Goal: Check status: Check status

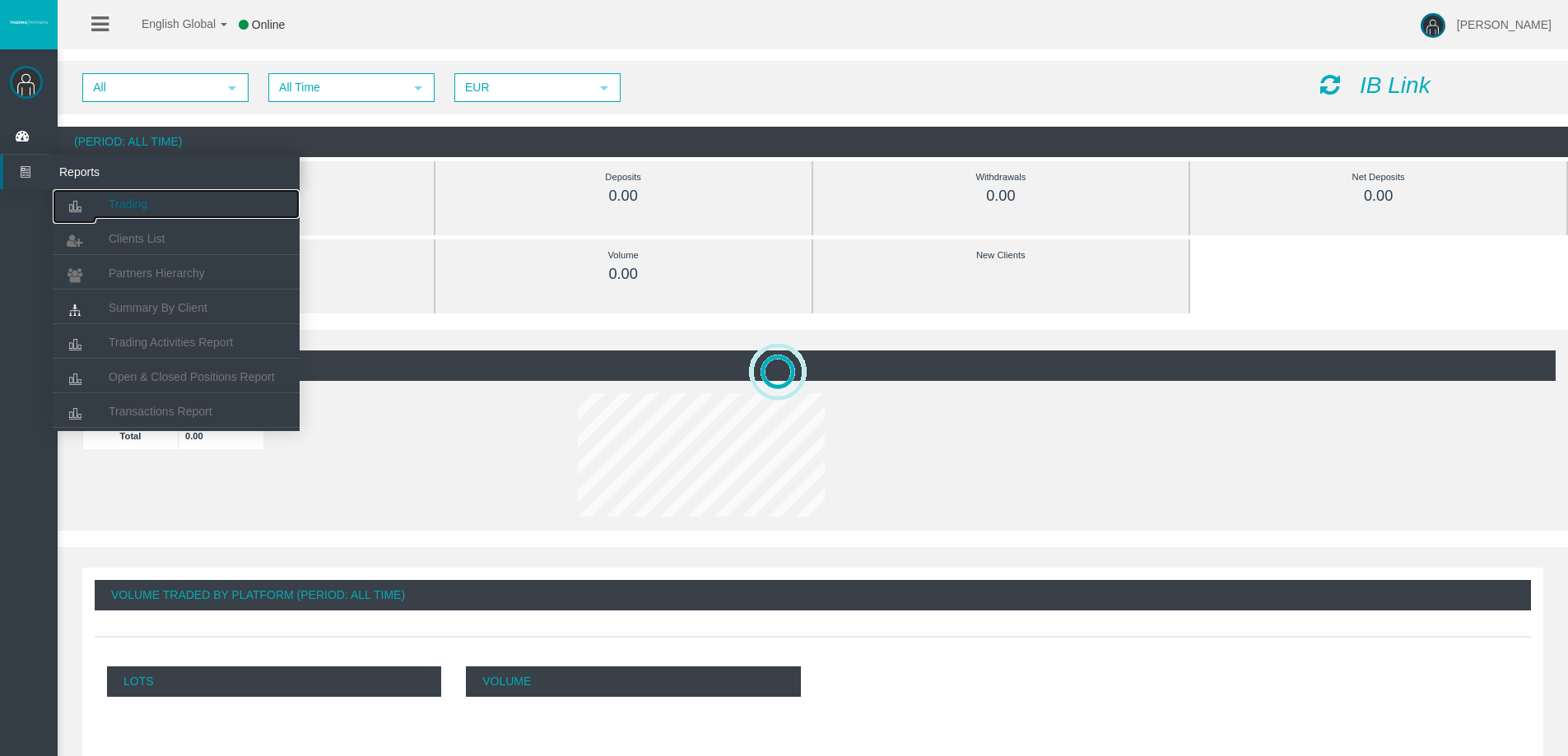
click at [89, 197] on icon at bounding box center [74, 207] width 44 height 34
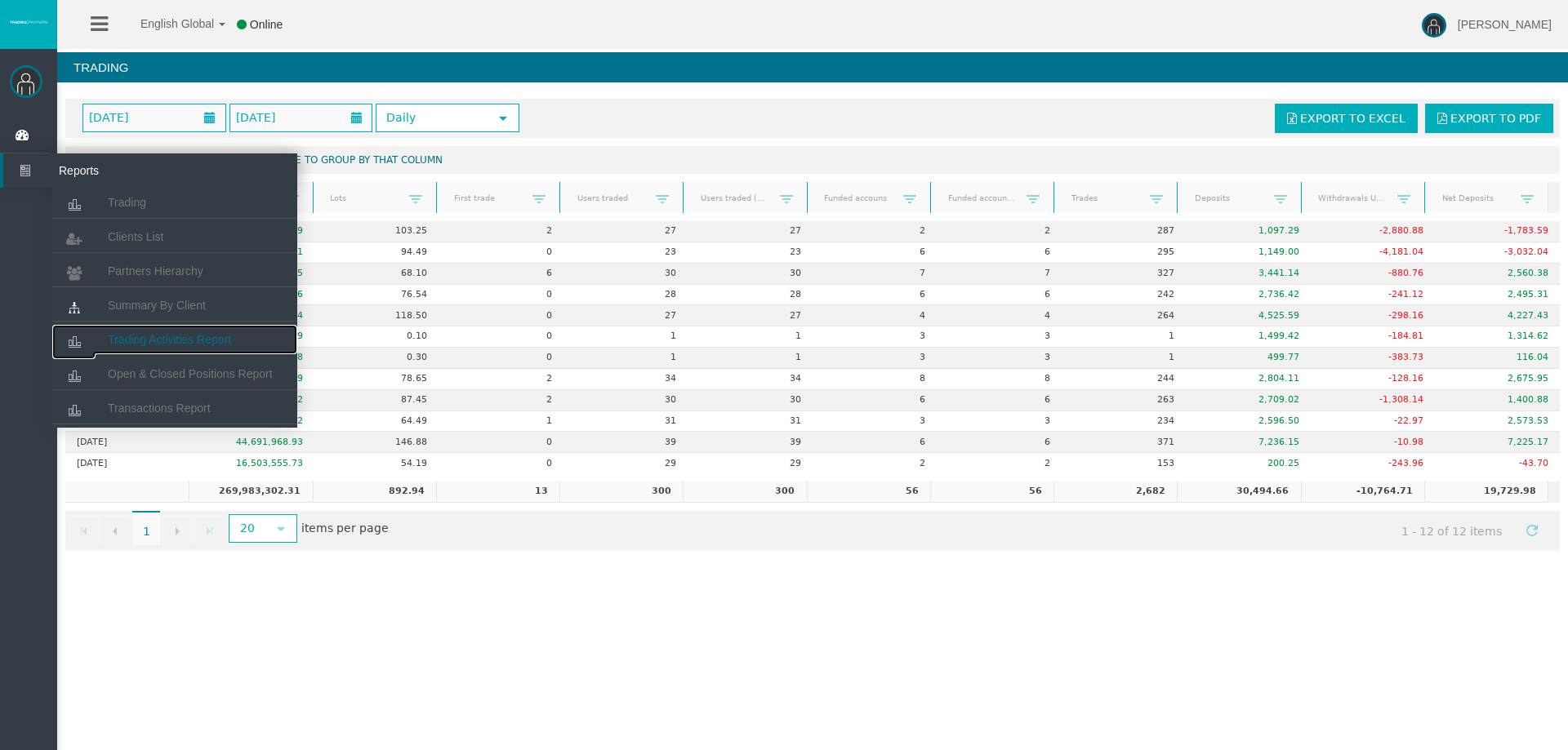
click at [162, 334] on span "Trading Activities Report" at bounding box center [169, 339] width 123 height 14
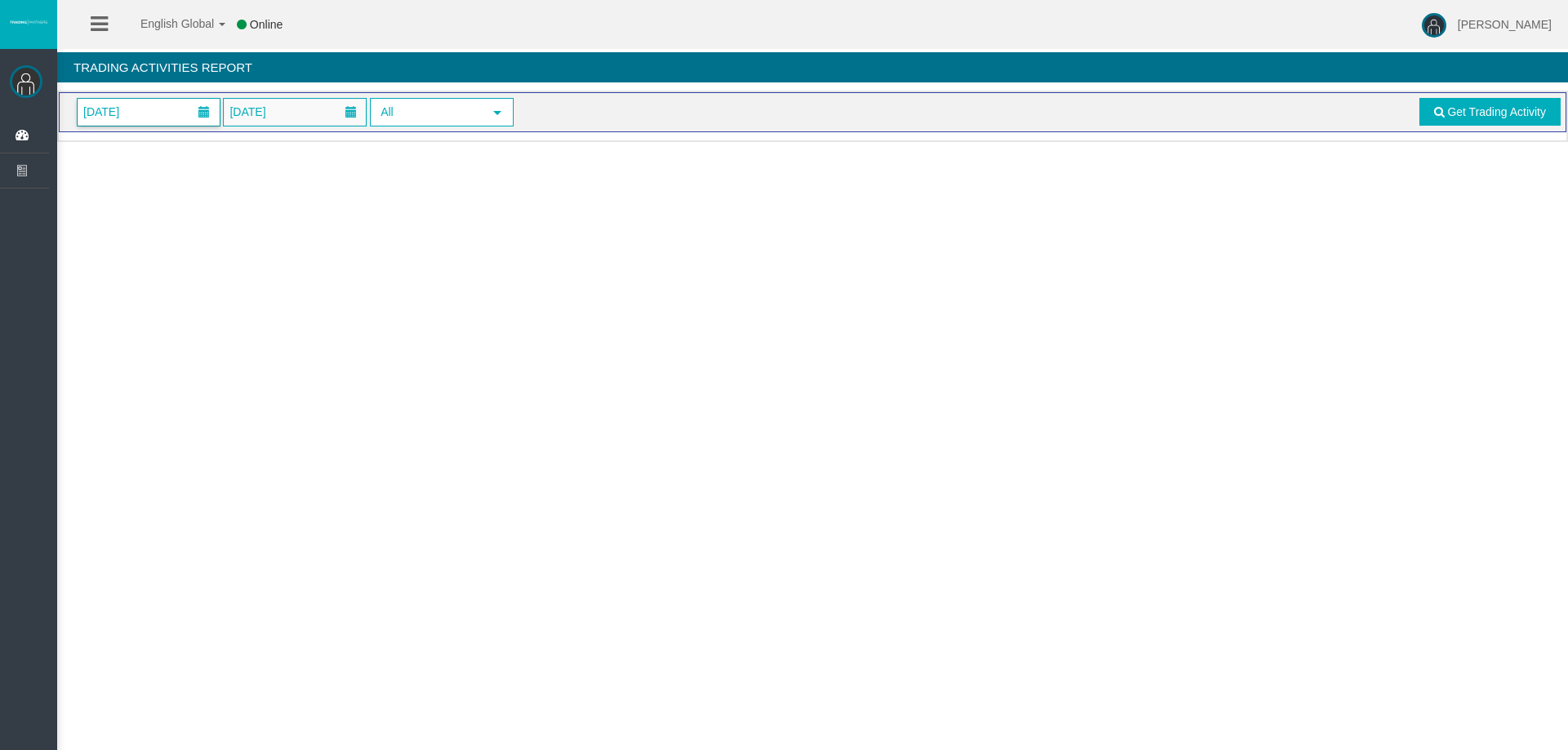
click at [124, 113] on span "[DATE]" at bounding box center [101, 112] width 46 height 23
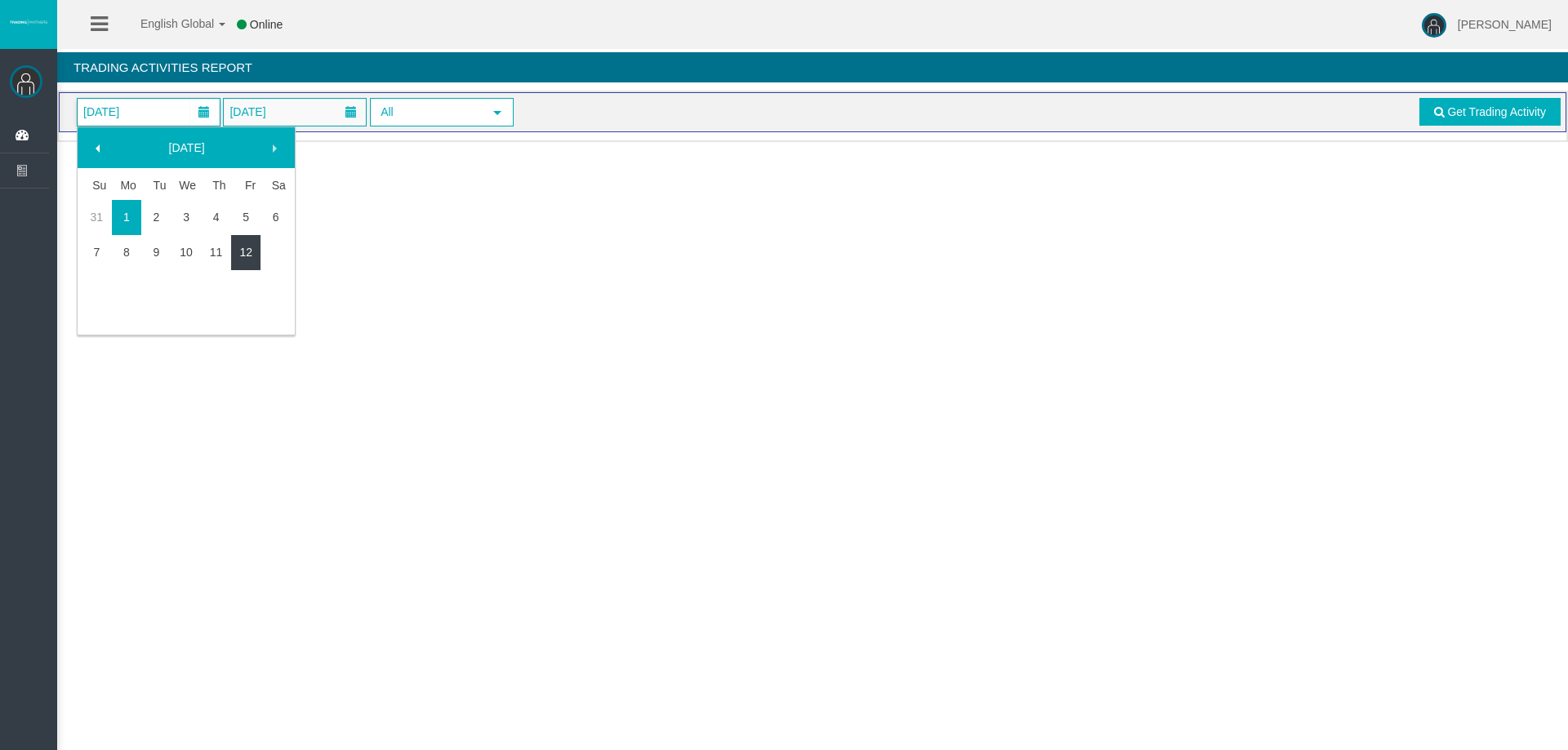
click at [237, 251] on link "12" at bounding box center [247, 252] width 31 height 30
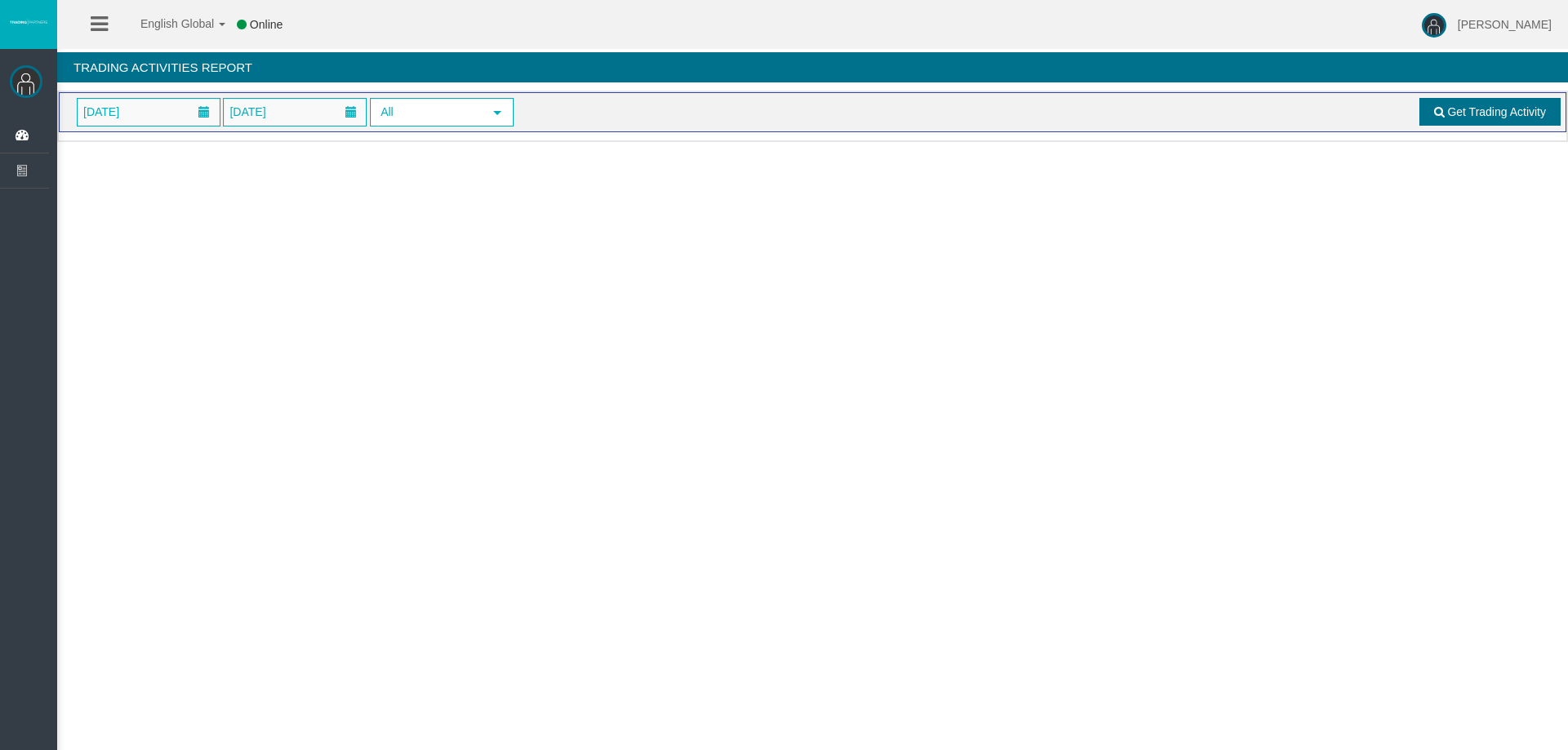
click at [1437, 104] on link "Get Trading Activity" at bounding box center [1491, 112] width 142 height 28
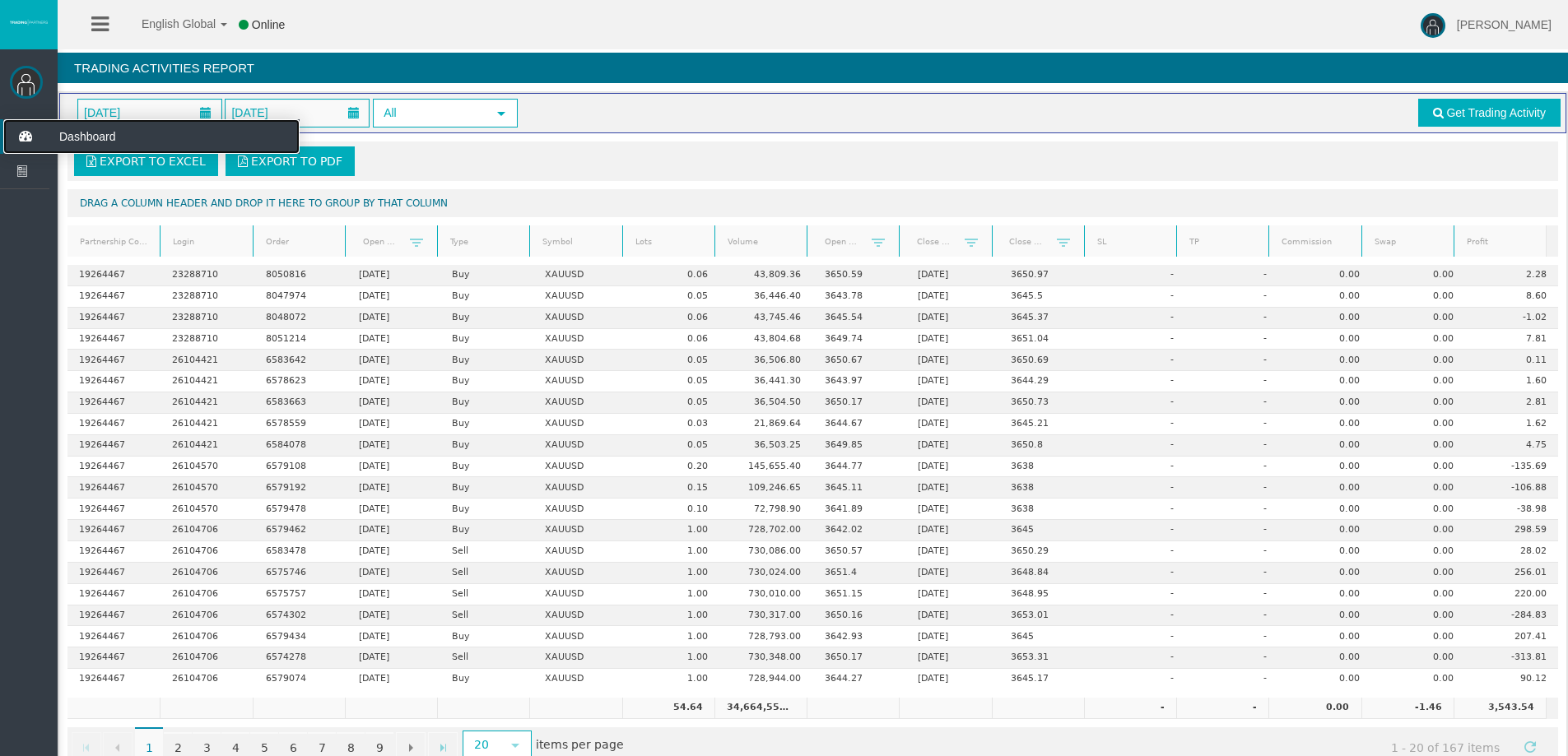
click at [21, 133] on icon at bounding box center [25, 136] width 44 height 34
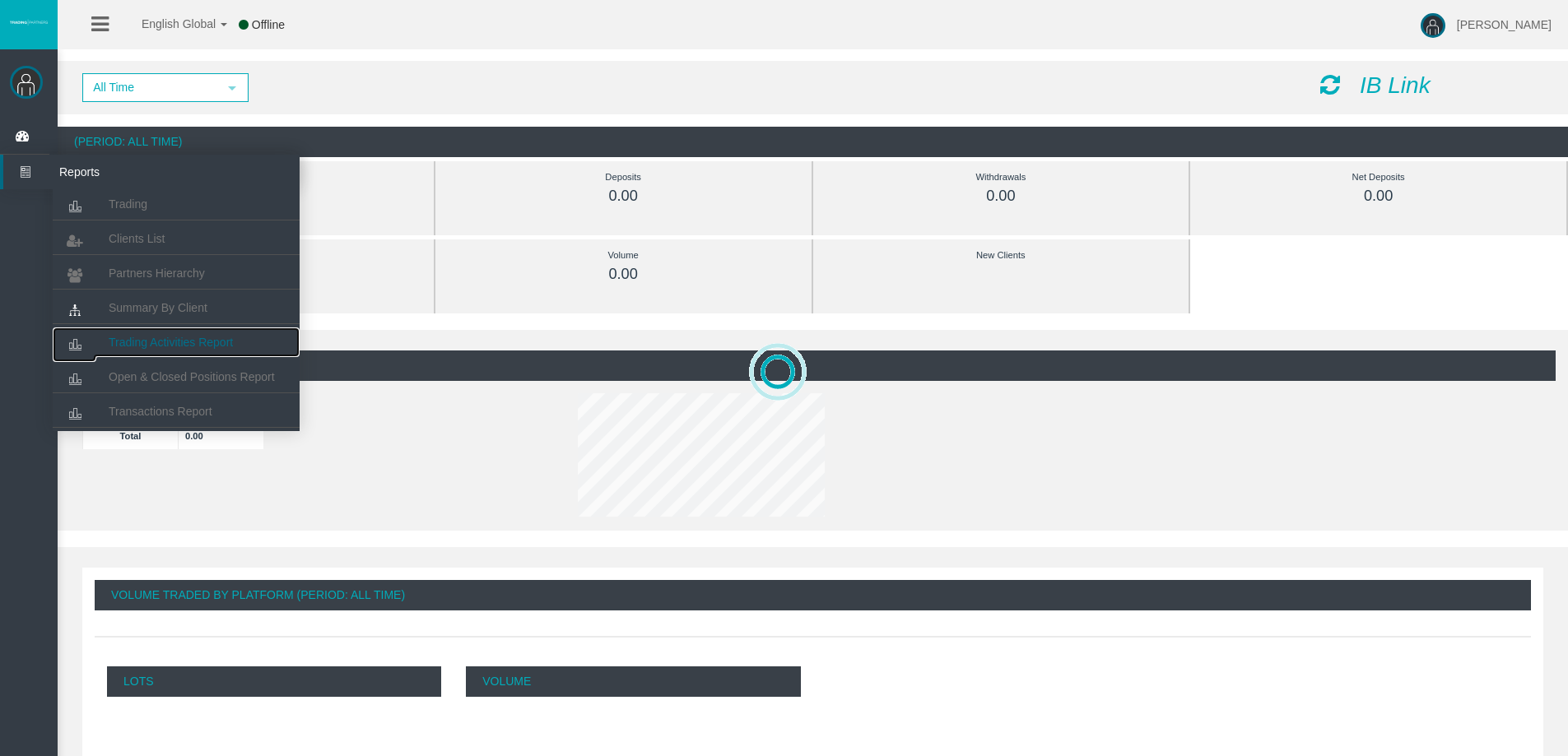
click at [157, 341] on span "Trading Activities Report" at bounding box center [171, 342] width 124 height 14
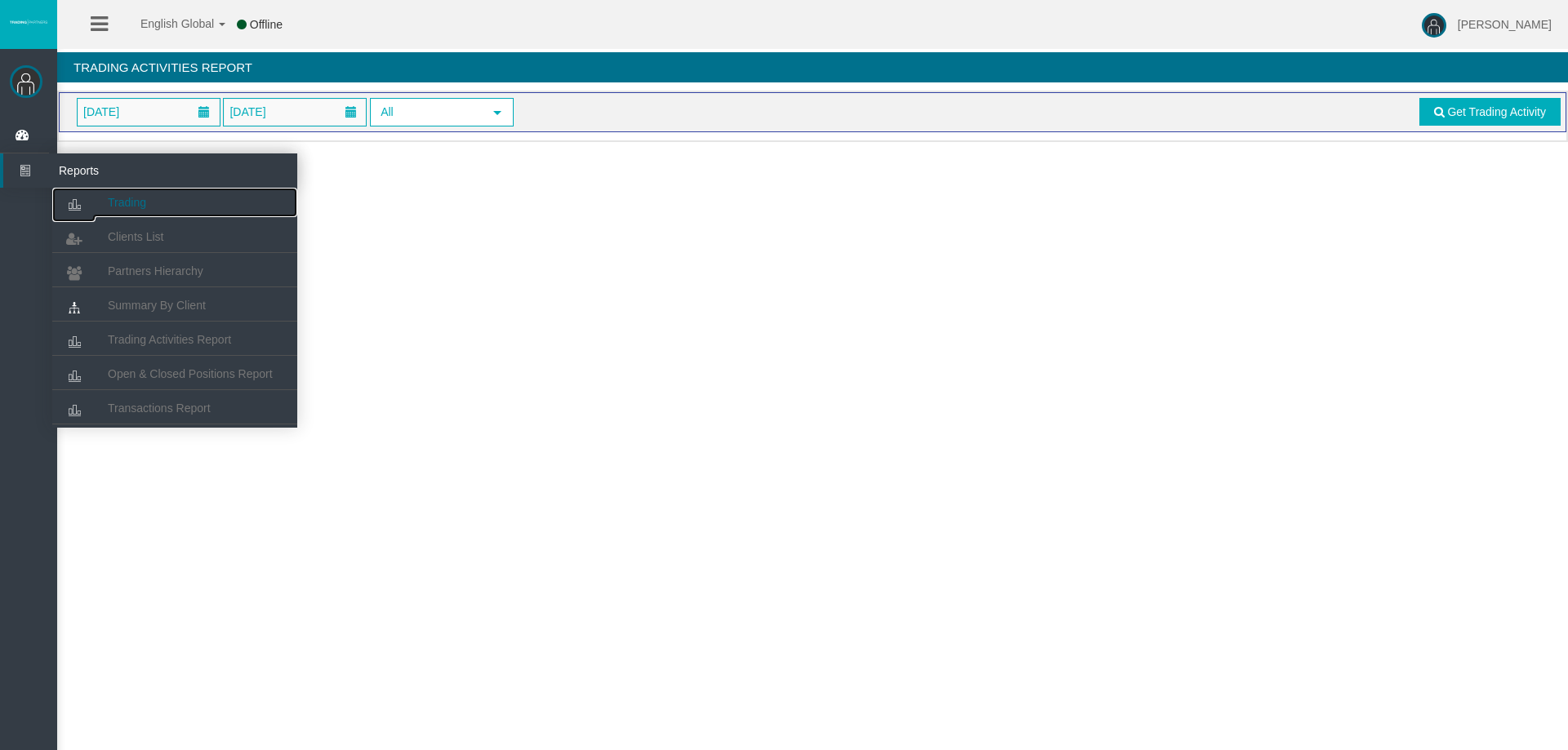
click at [93, 209] on icon at bounding box center [74, 205] width 43 height 34
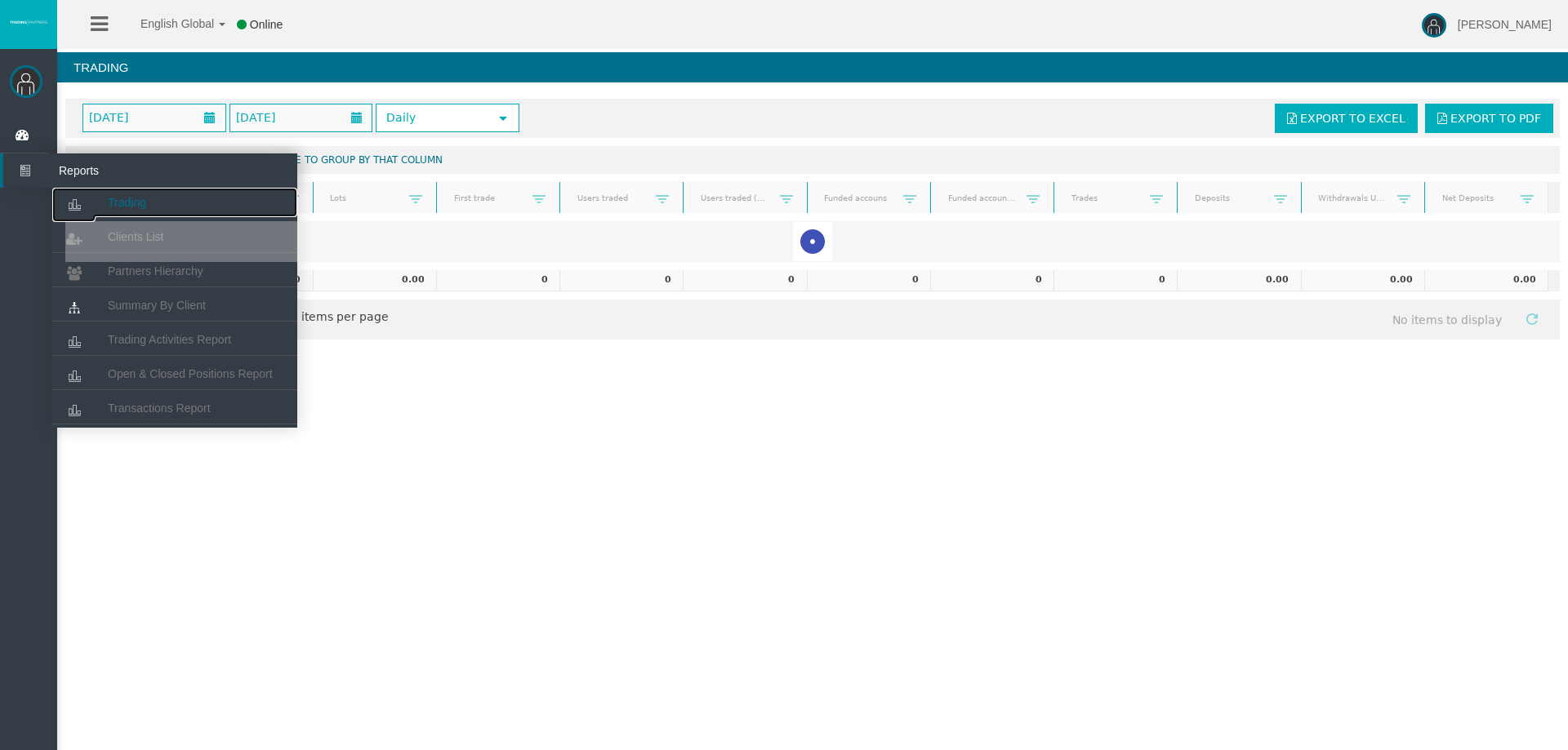
click at [92, 197] on icon at bounding box center [74, 205] width 43 height 34
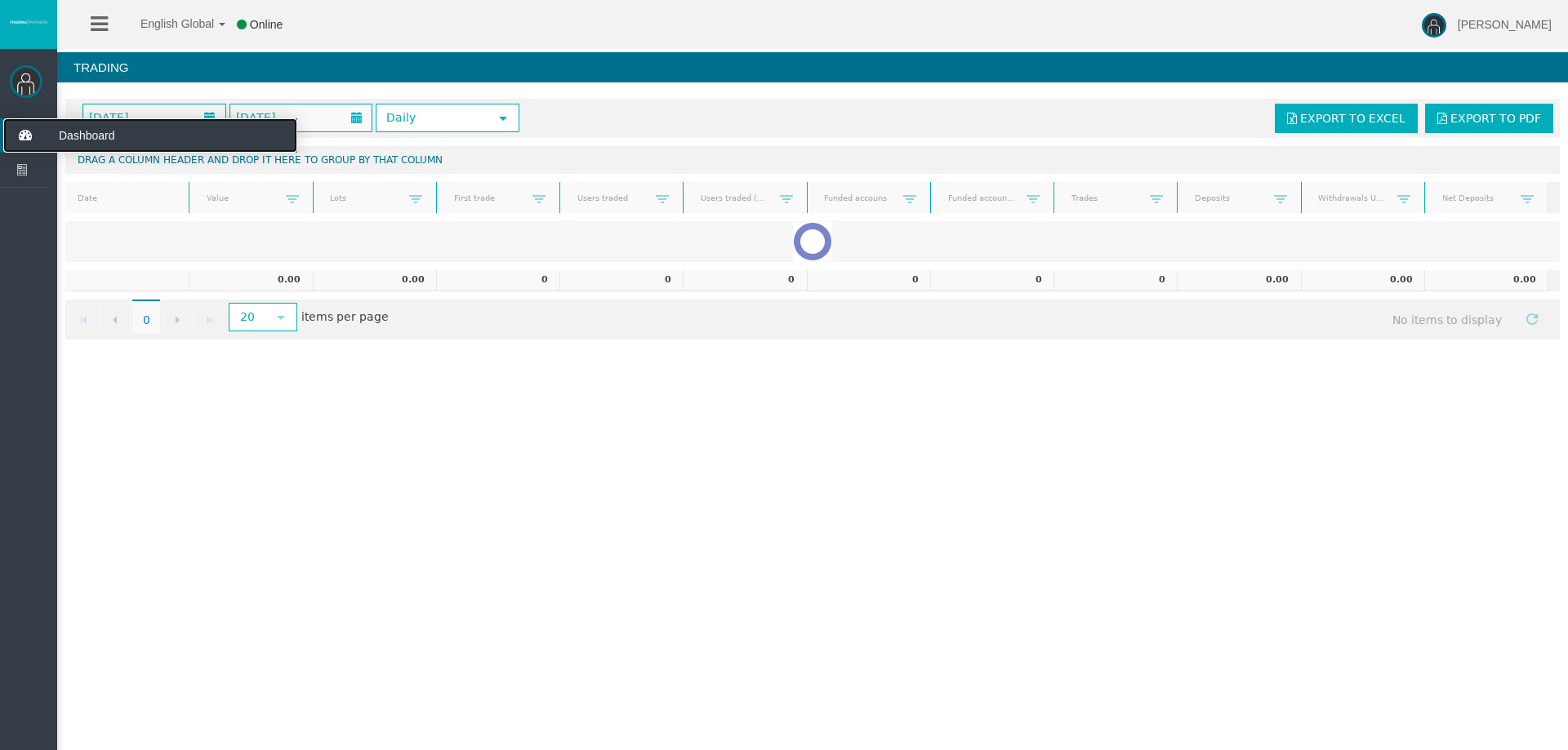
click at [21, 129] on icon at bounding box center [25, 135] width 43 height 34
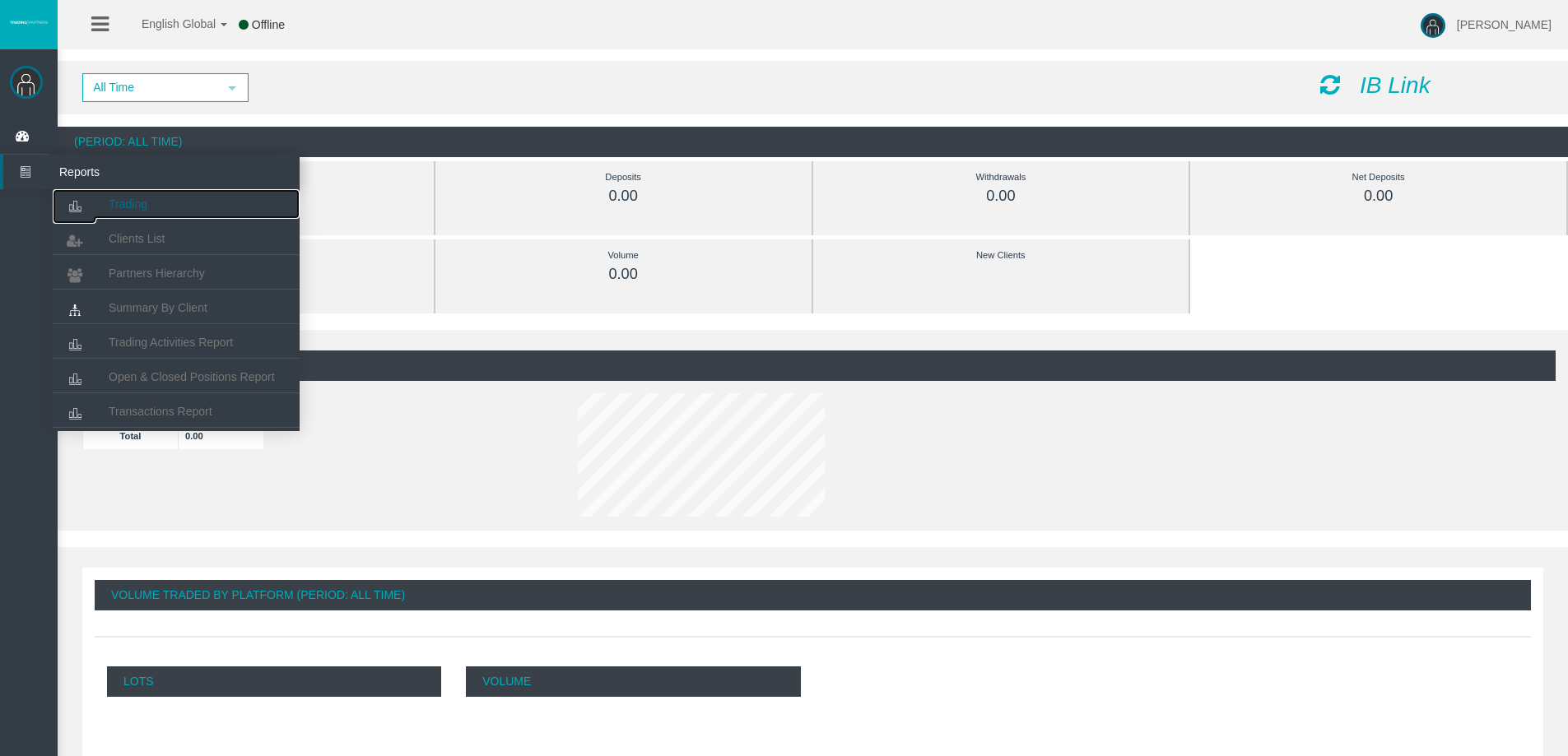
click at [102, 196] on link "Trading" at bounding box center [176, 204] width 247 height 30
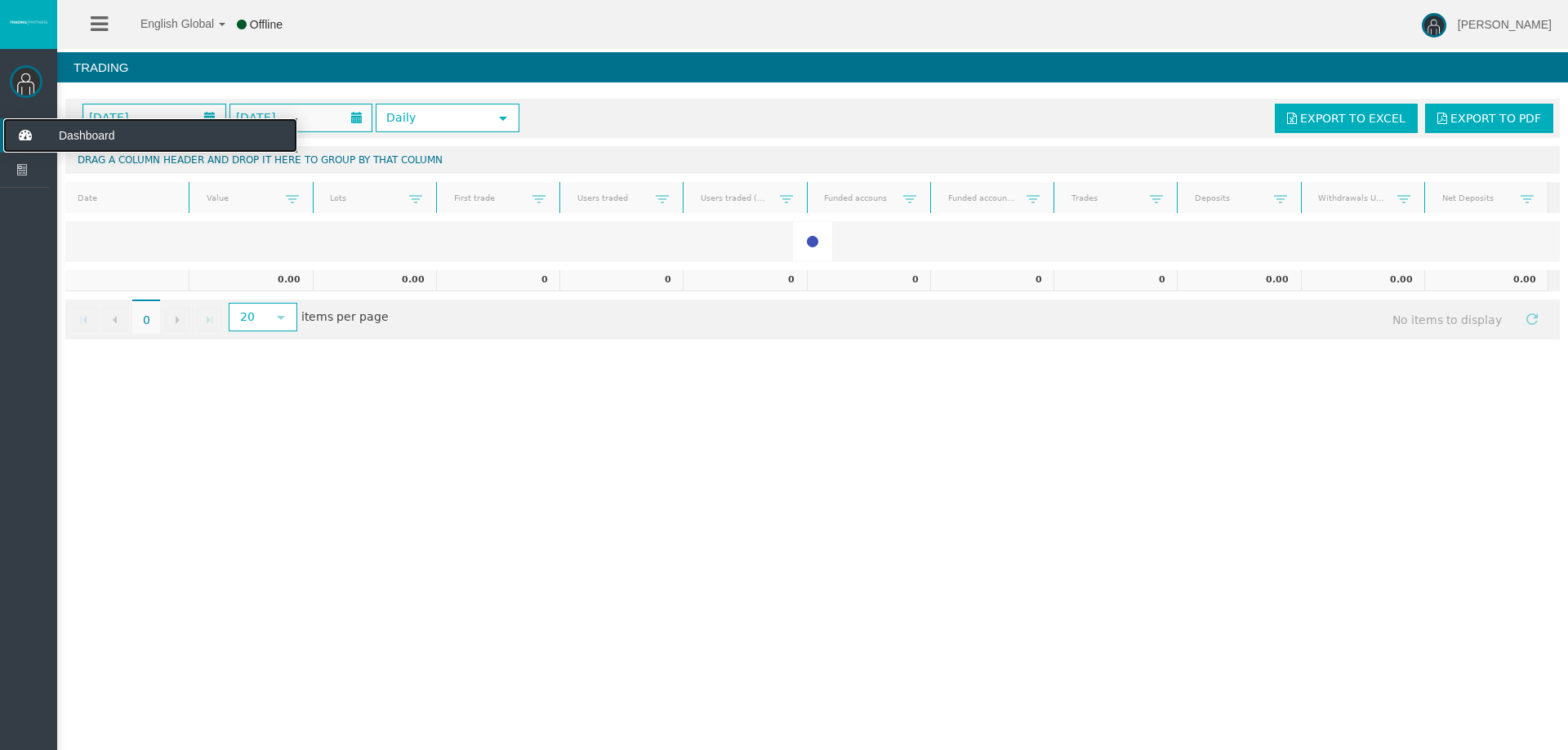
click at [30, 134] on icon at bounding box center [25, 135] width 43 height 34
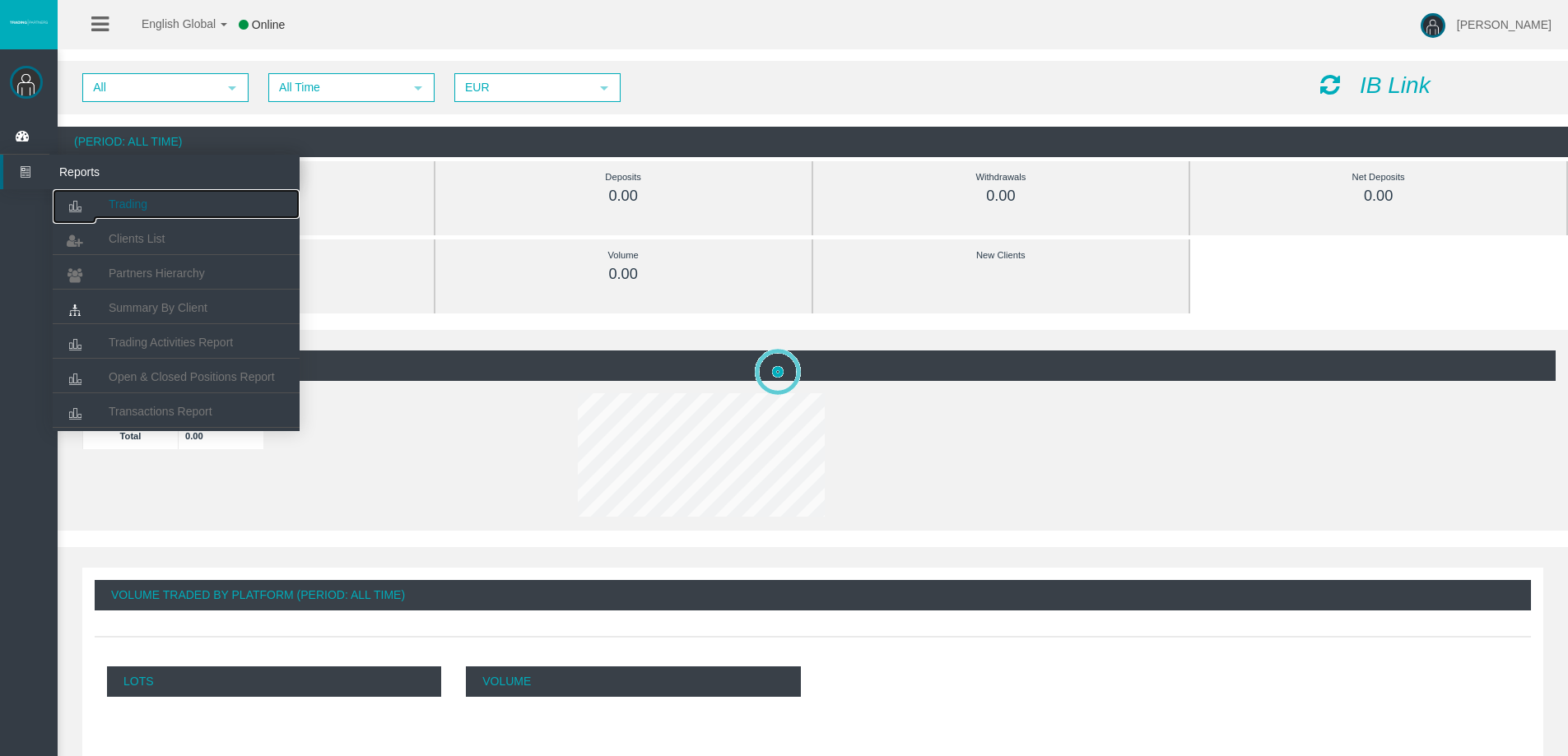
click at [93, 193] on icon at bounding box center [74, 207] width 44 height 34
click at [108, 200] on link "Trading" at bounding box center [176, 204] width 247 height 30
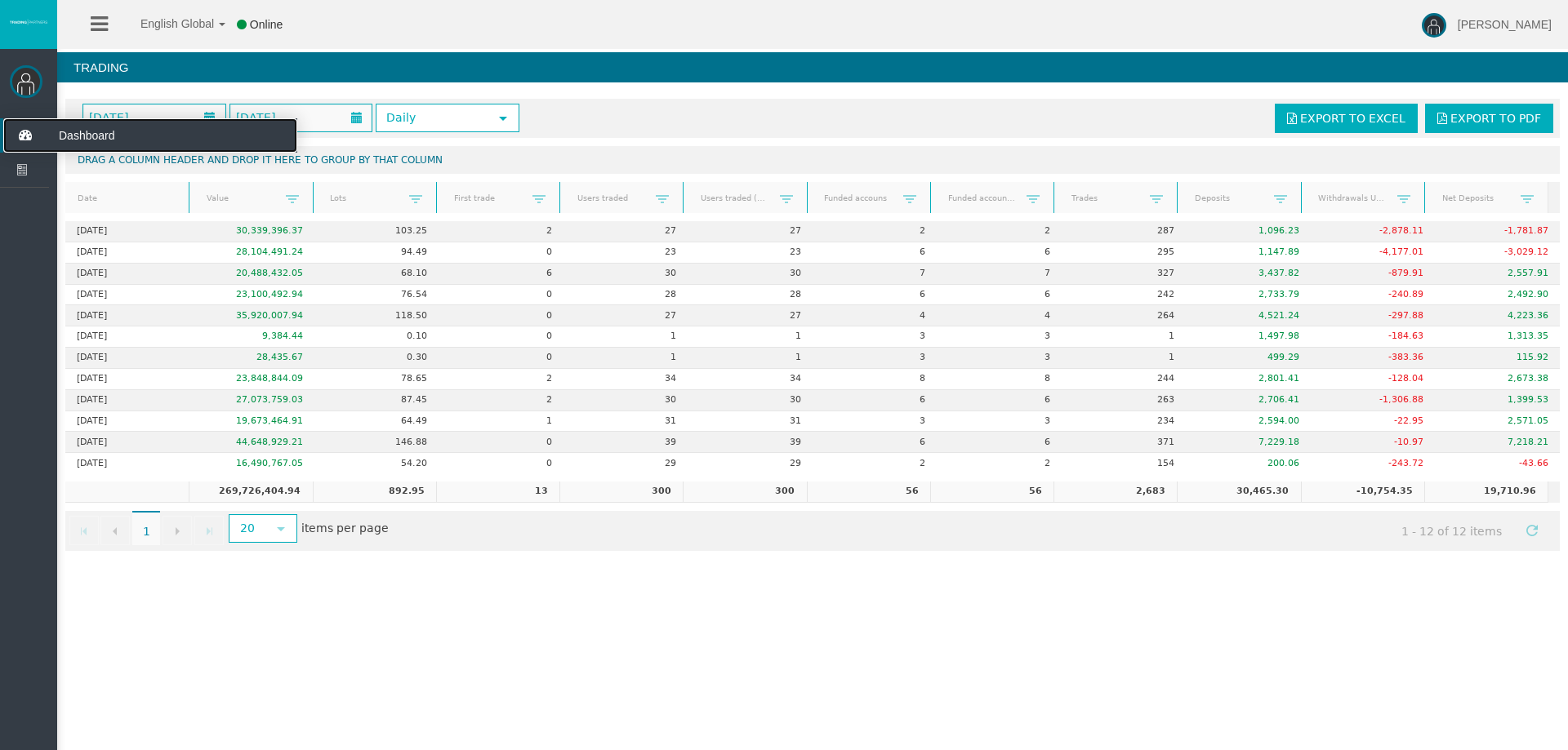
click at [21, 142] on icon at bounding box center [25, 135] width 43 height 34
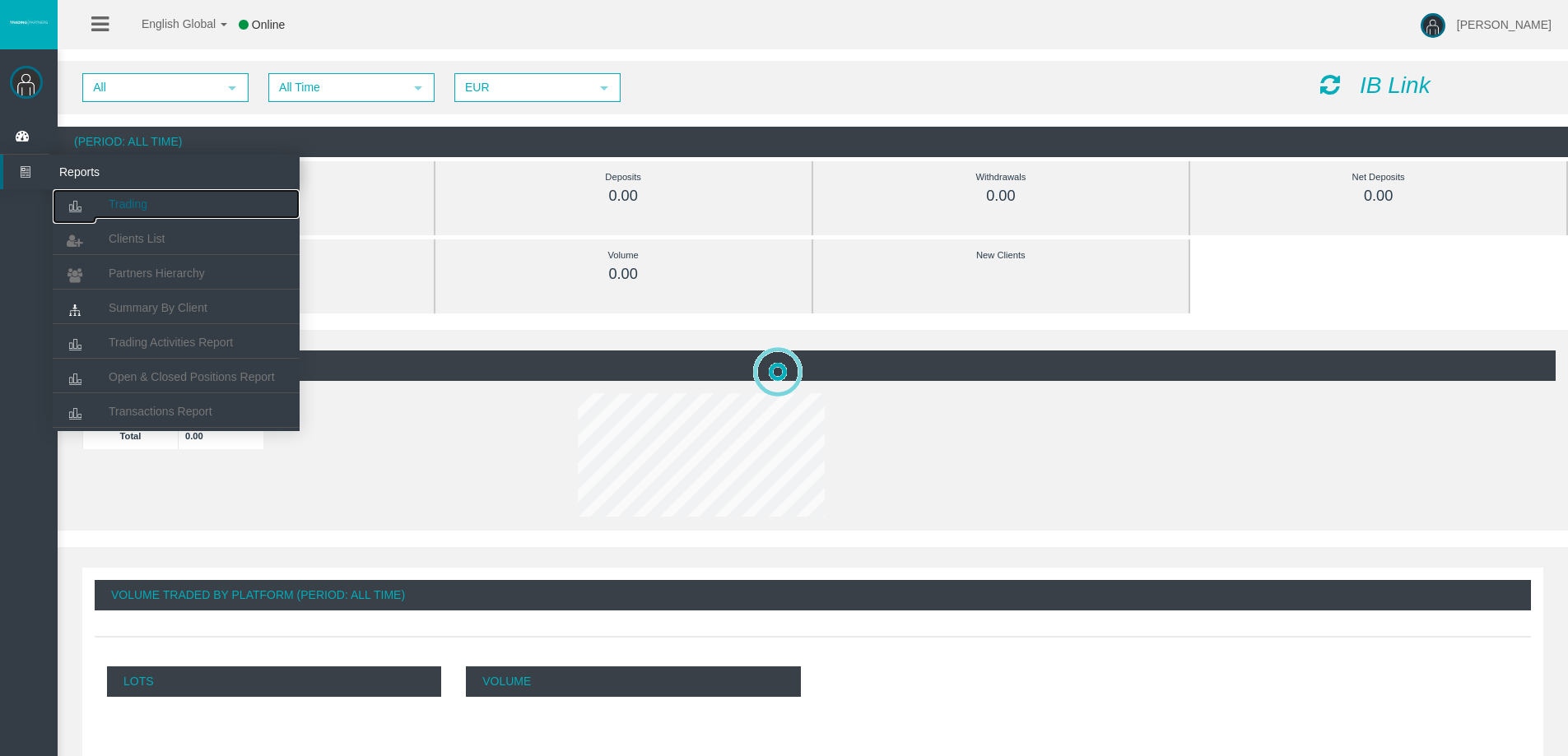
click at [110, 199] on span "Trading" at bounding box center [128, 204] width 39 height 14
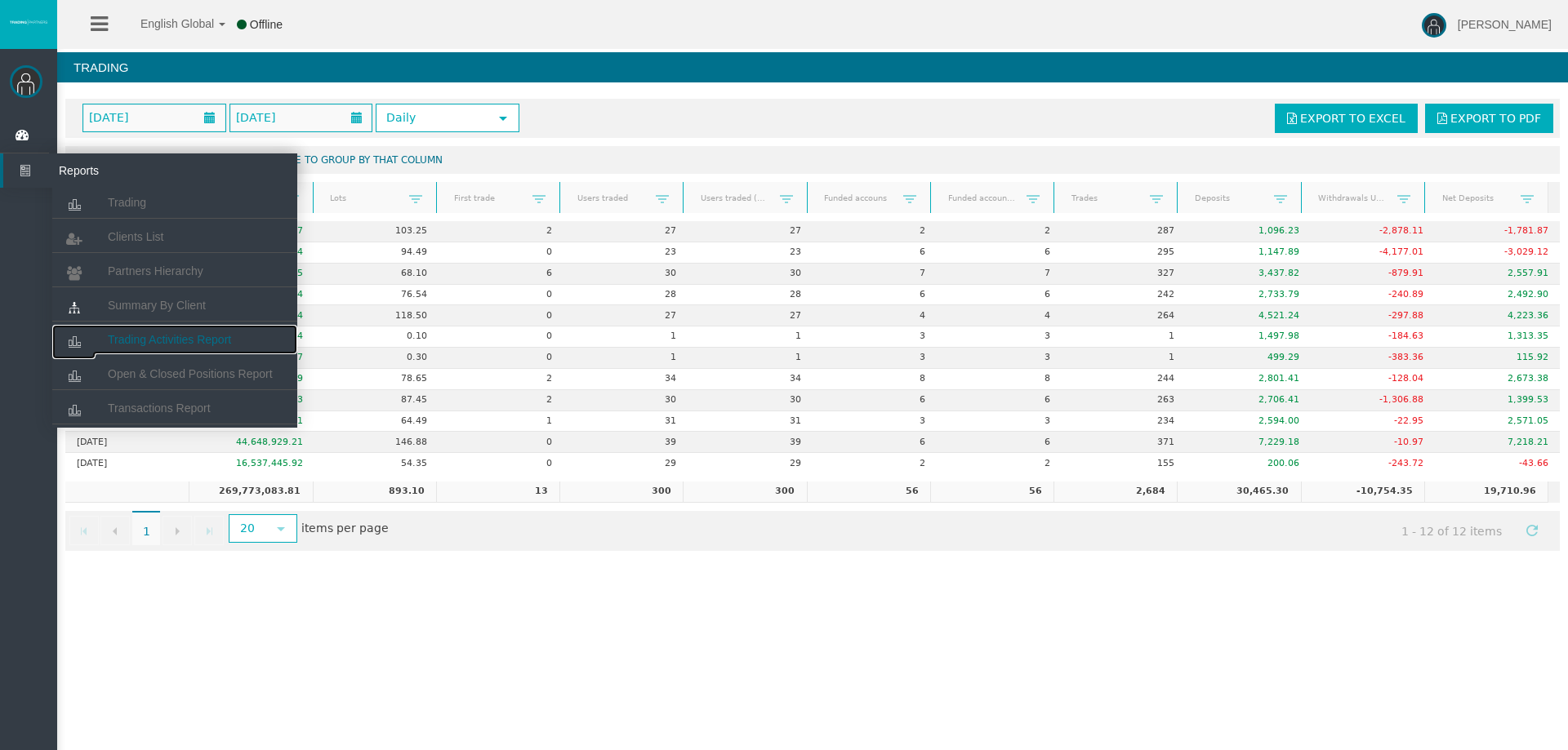
click at [165, 331] on link "Trading Activities Report" at bounding box center [175, 339] width 245 height 30
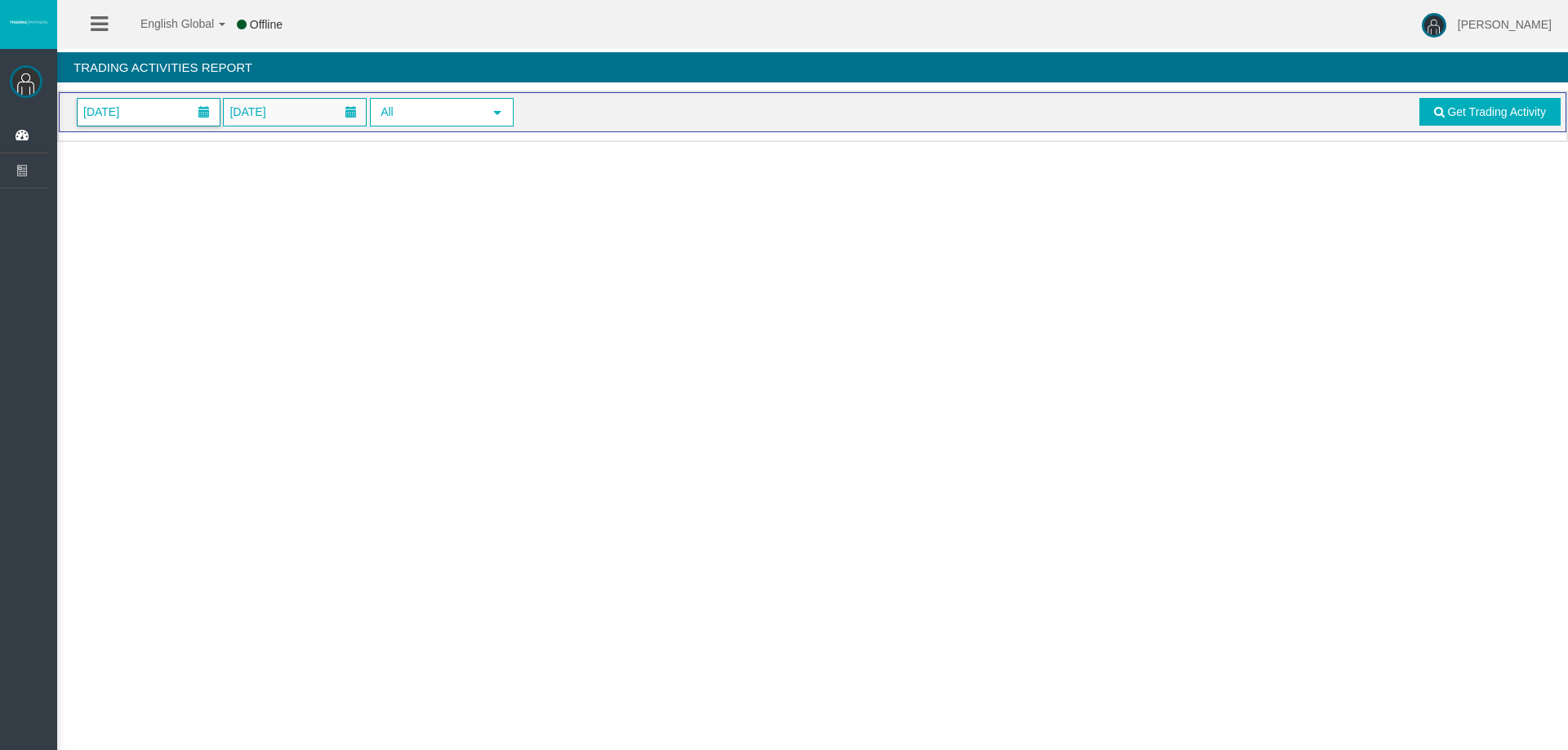
click at [195, 117] on span at bounding box center [204, 113] width 30 height 25
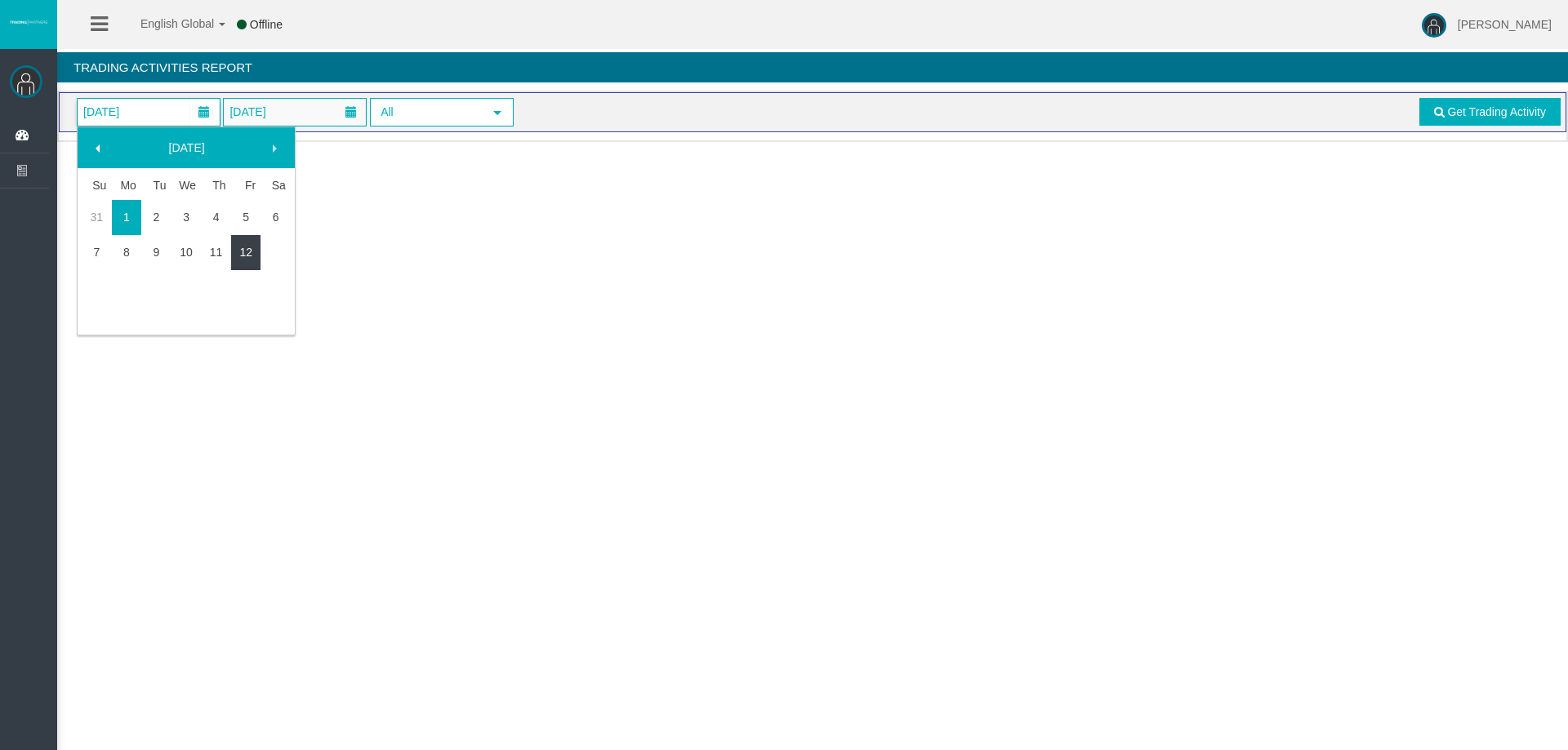
click at [248, 246] on link "12" at bounding box center [247, 252] width 31 height 30
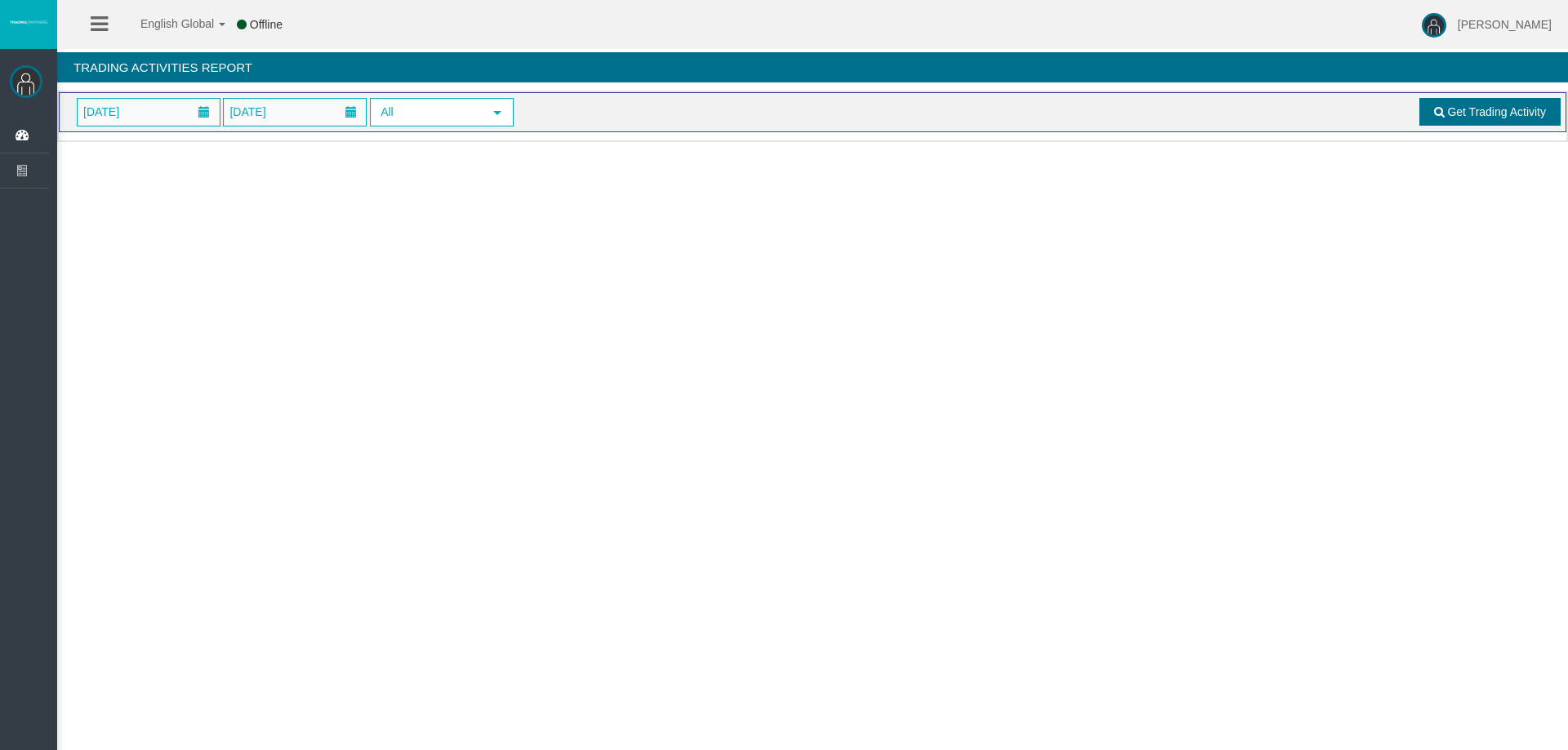
click at [1444, 104] on link "Get Trading Activity" at bounding box center [1491, 112] width 142 height 28
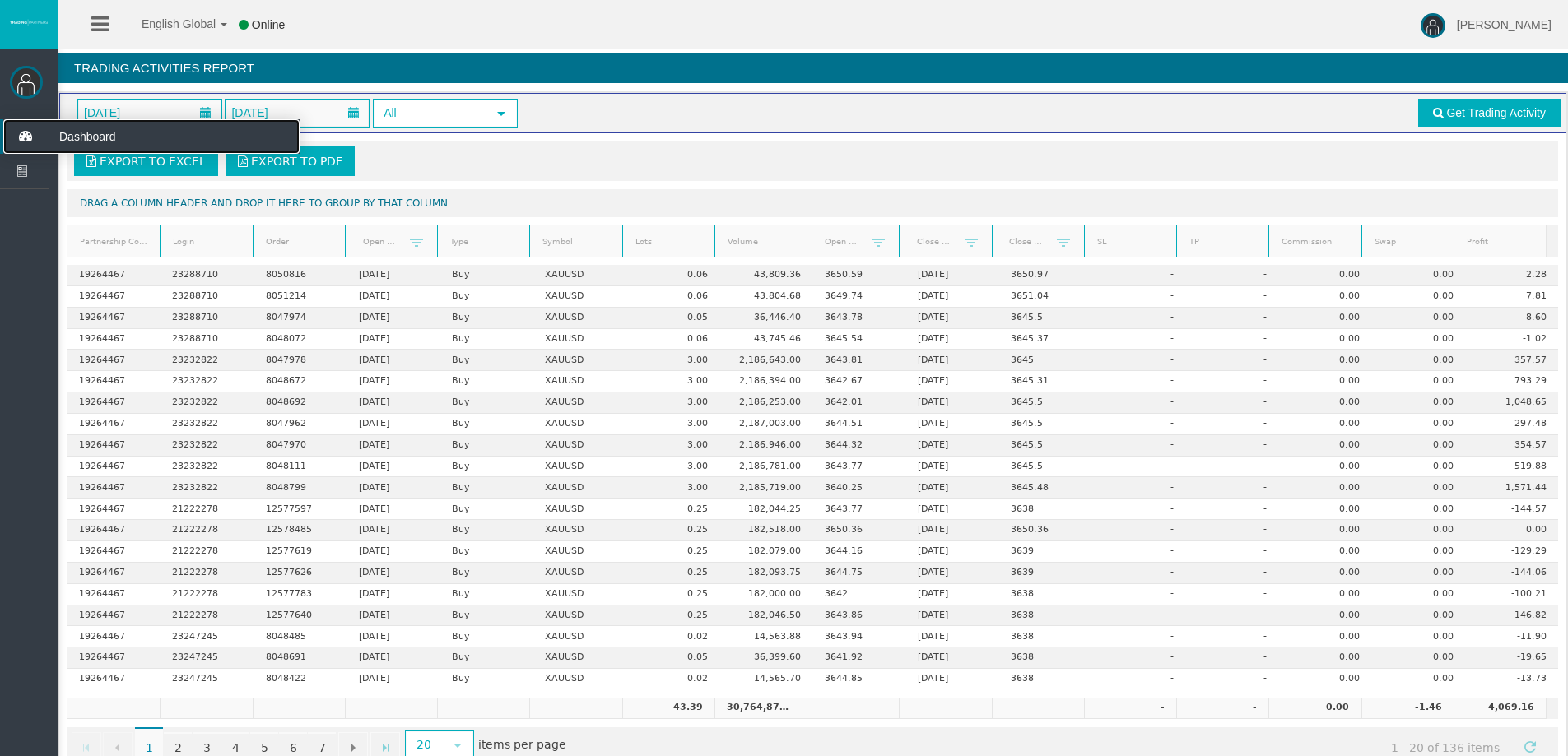
click at [22, 135] on icon at bounding box center [25, 136] width 44 height 34
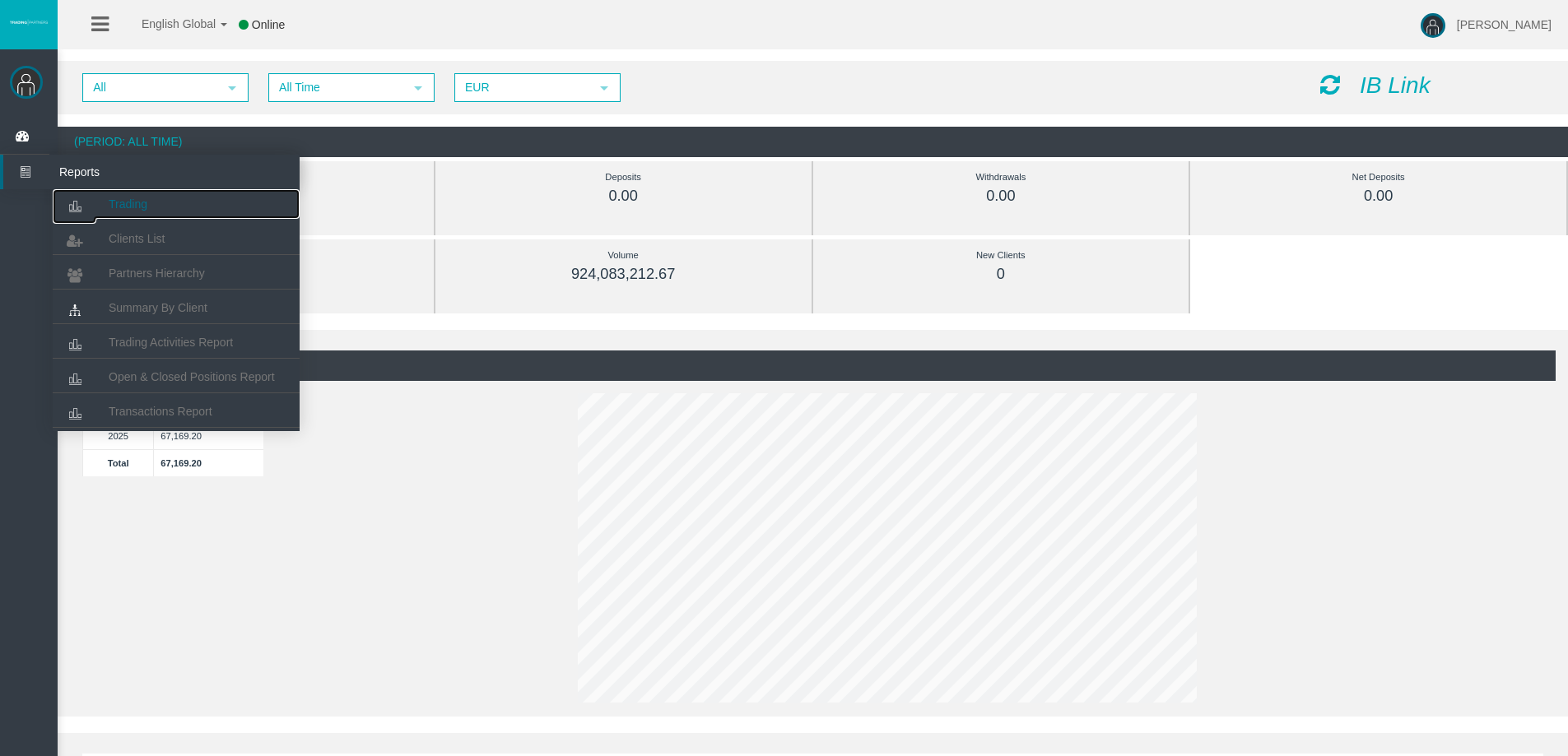
click at [119, 205] on span "Trading" at bounding box center [128, 204] width 39 height 14
